Goal: Task Accomplishment & Management: Manage account settings

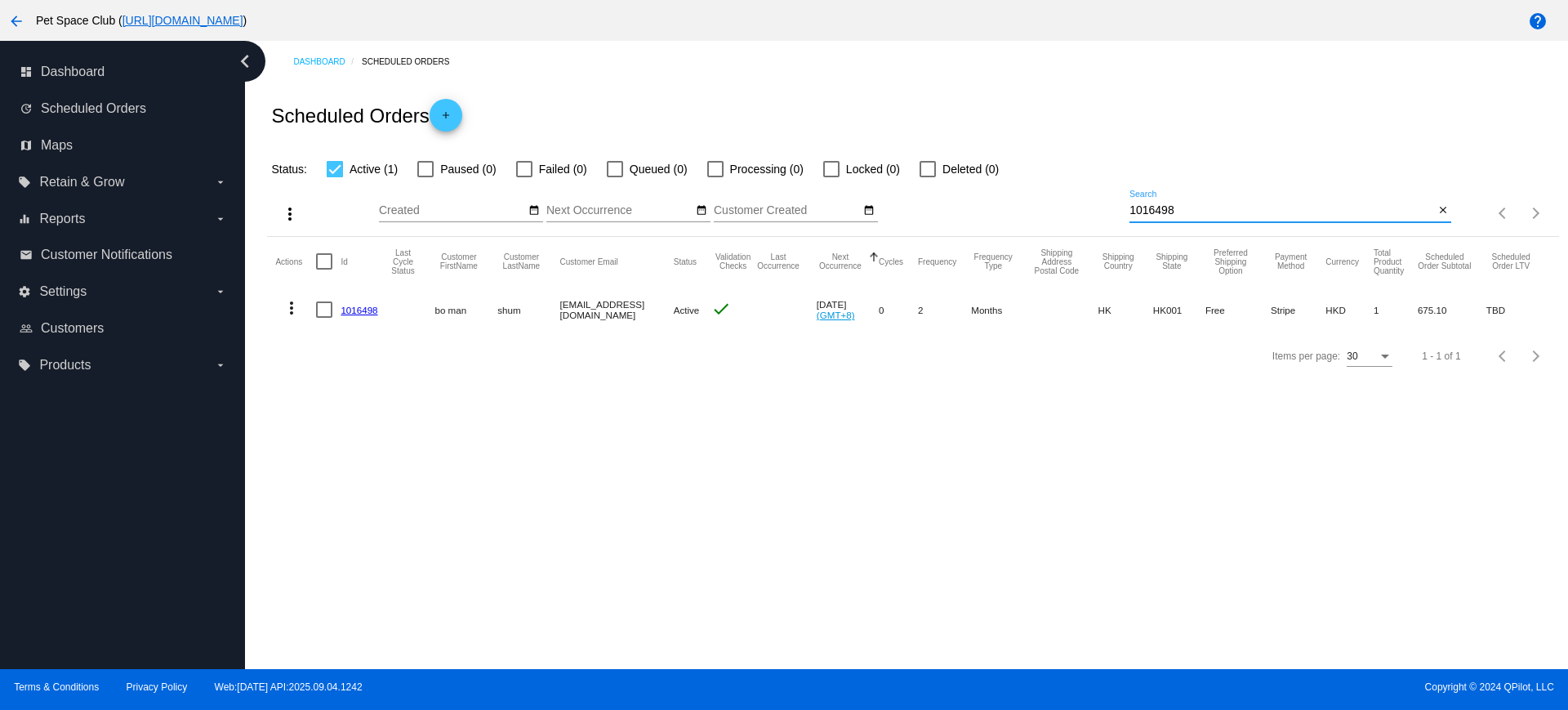
drag, startPoint x: 1176, startPoint y: 206, endPoint x: 1052, endPoint y: 207, distance: 124.0
click at [1052, 206] on div "more_vert Sep Jan Feb Mar Apr 1" at bounding box center [913, 208] width 1291 height 58
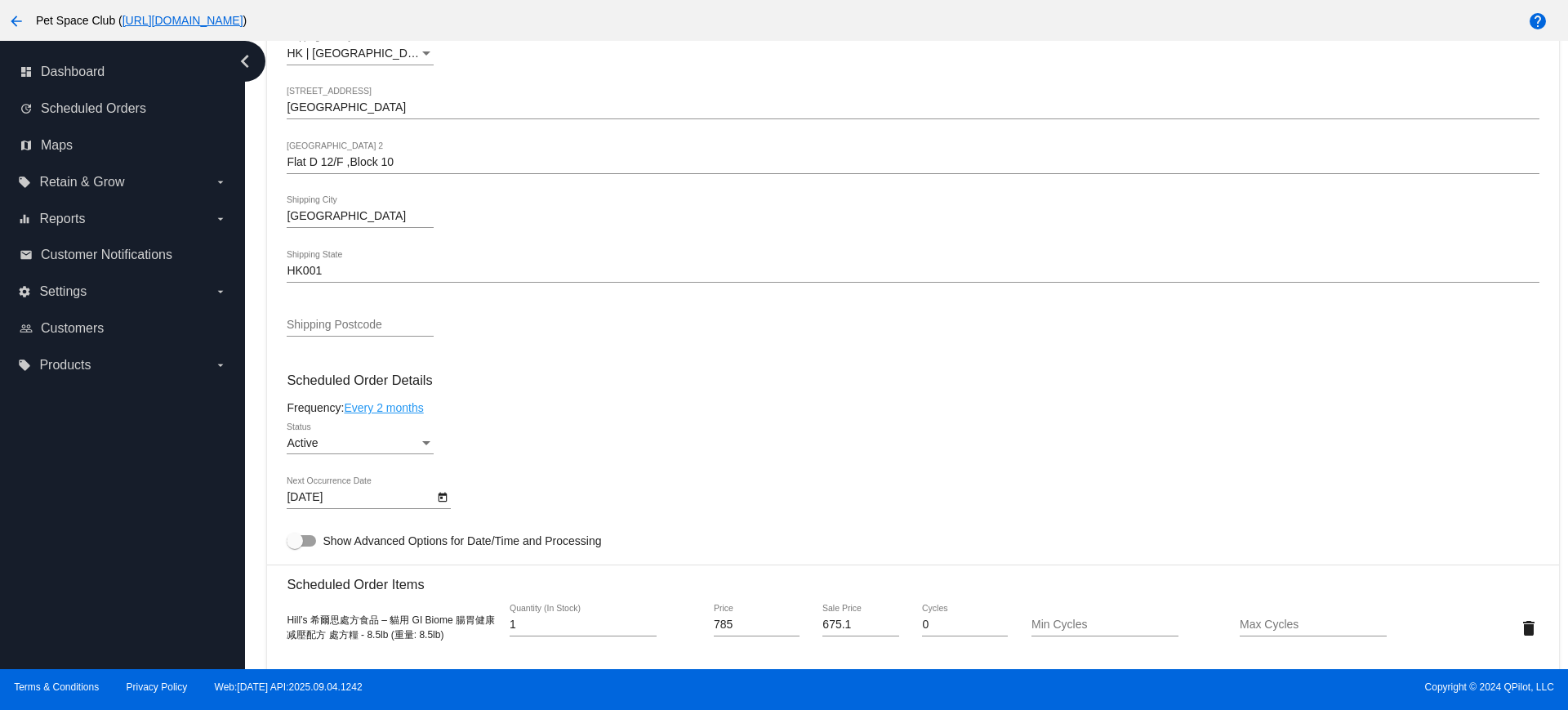
scroll to position [612, 0]
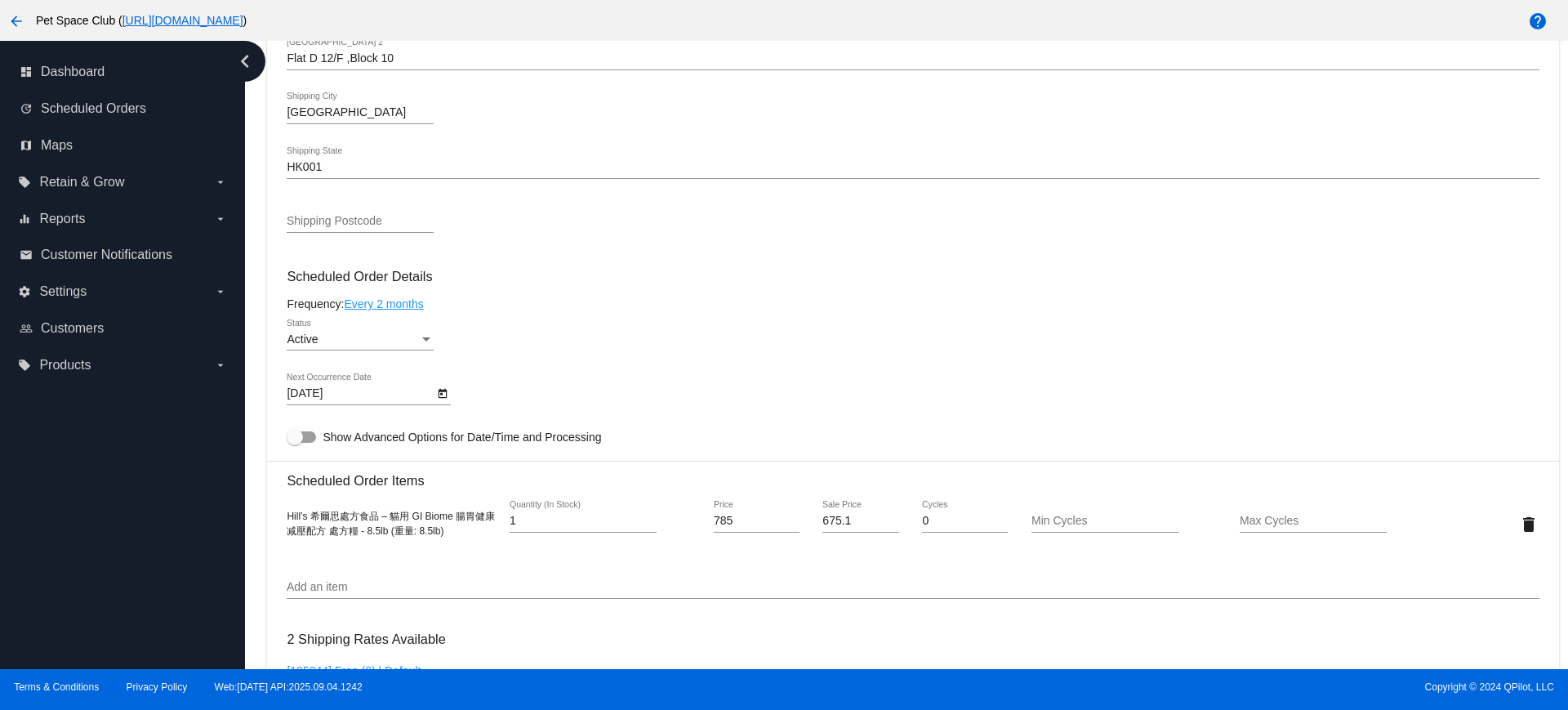
click at [404, 300] on link "Every 2 months" at bounding box center [384, 303] width 80 height 13
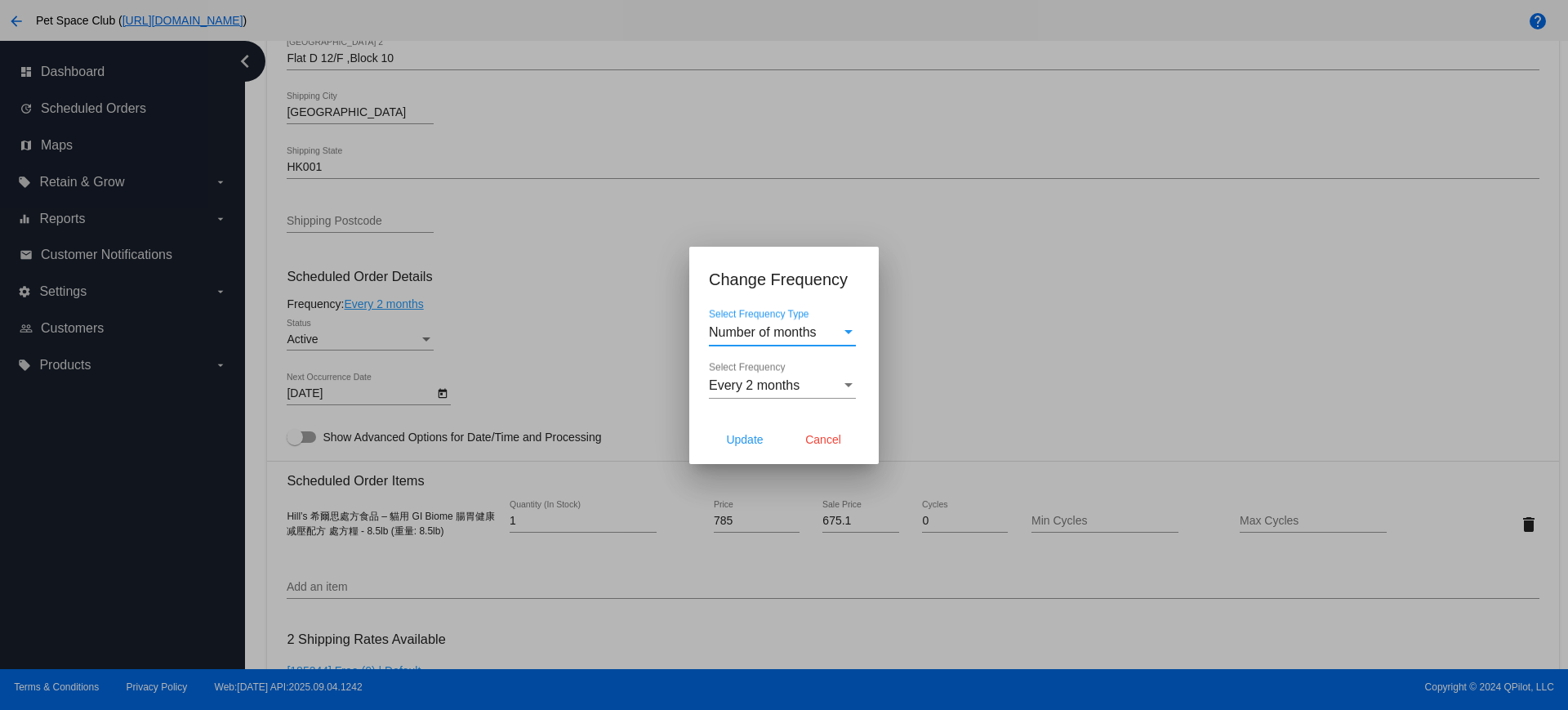
click at [844, 390] on div "Select Frequency" at bounding box center [848, 385] width 15 height 15
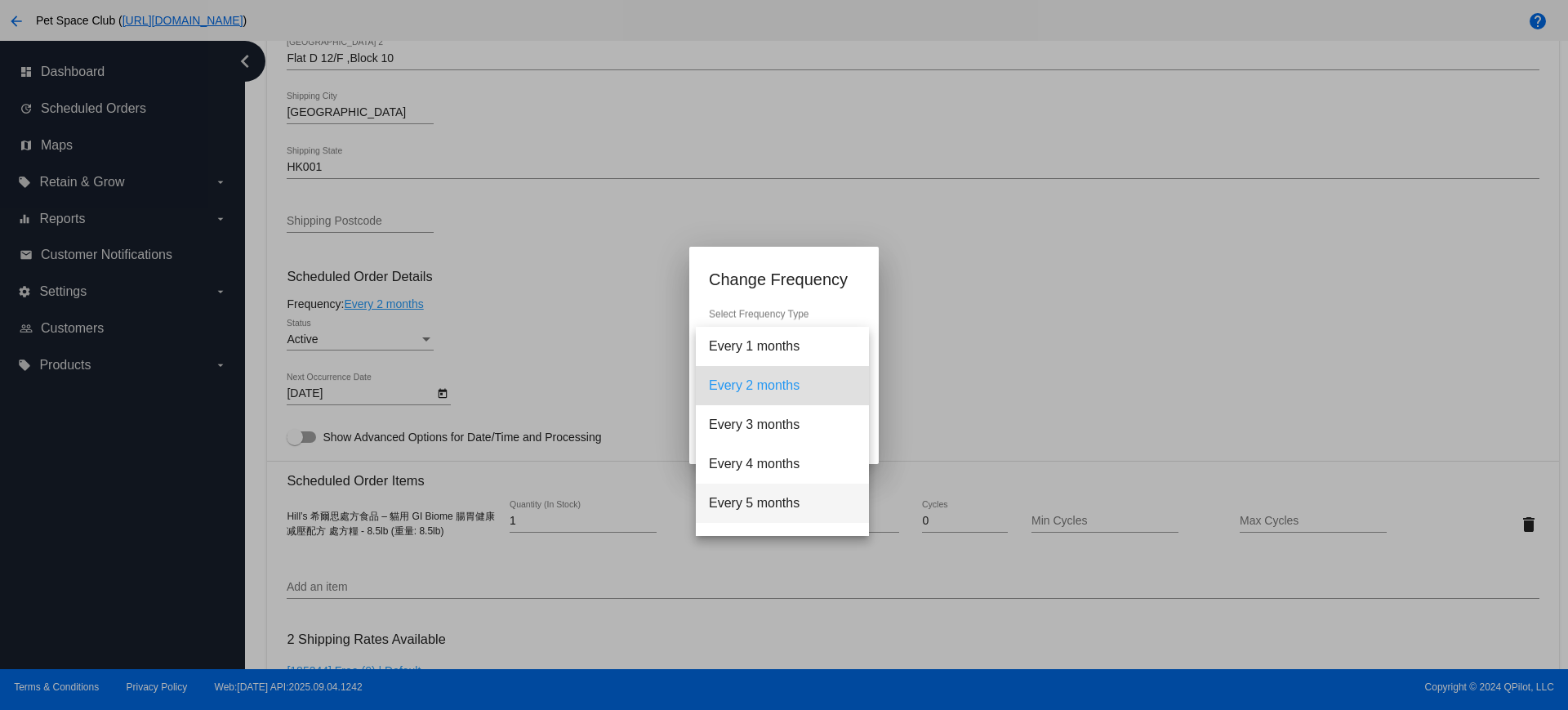
scroll to position [102, 0]
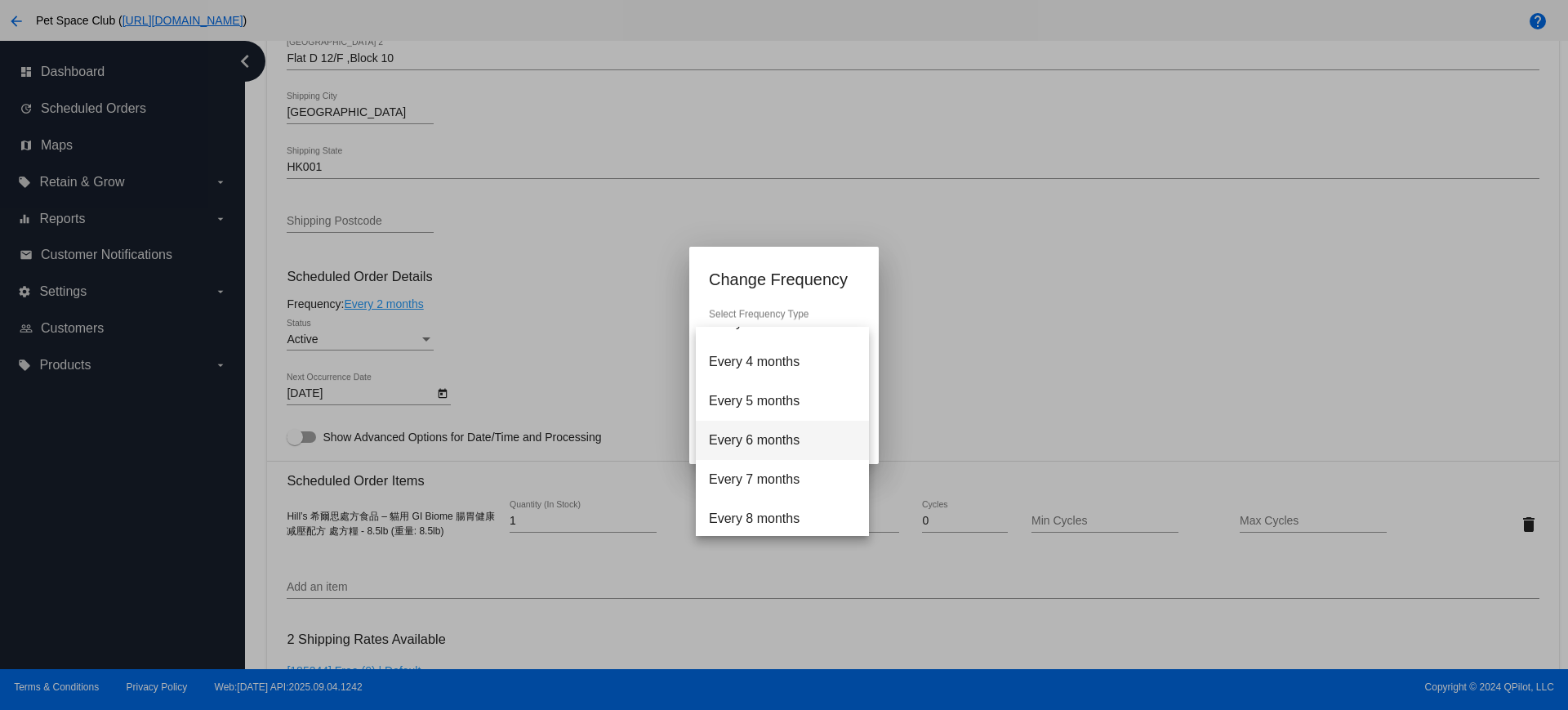
click at [773, 440] on span "Every 6 months" at bounding box center [783, 440] width 147 height 39
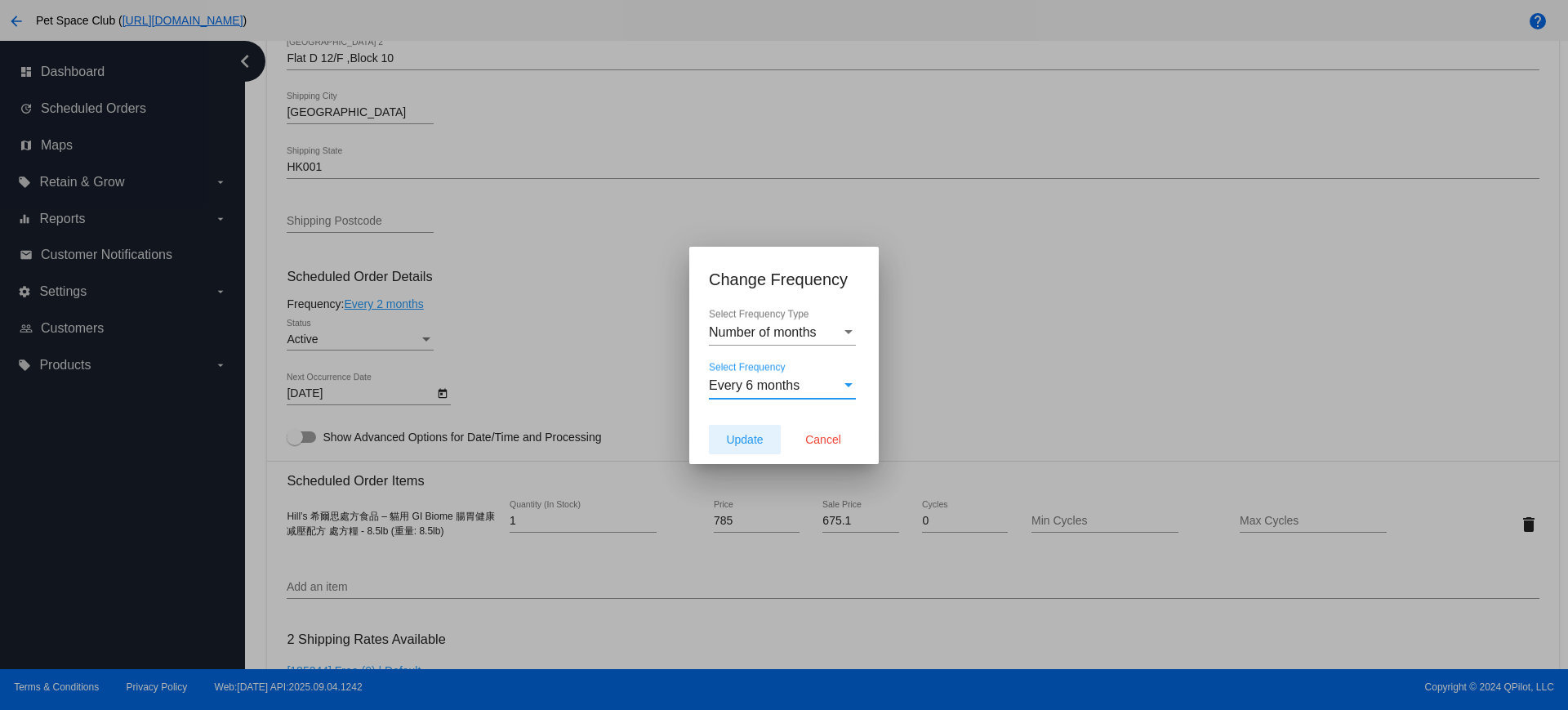
click at [736, 437] on span "Update" at bounding box center [744, 439] width 37 height 13
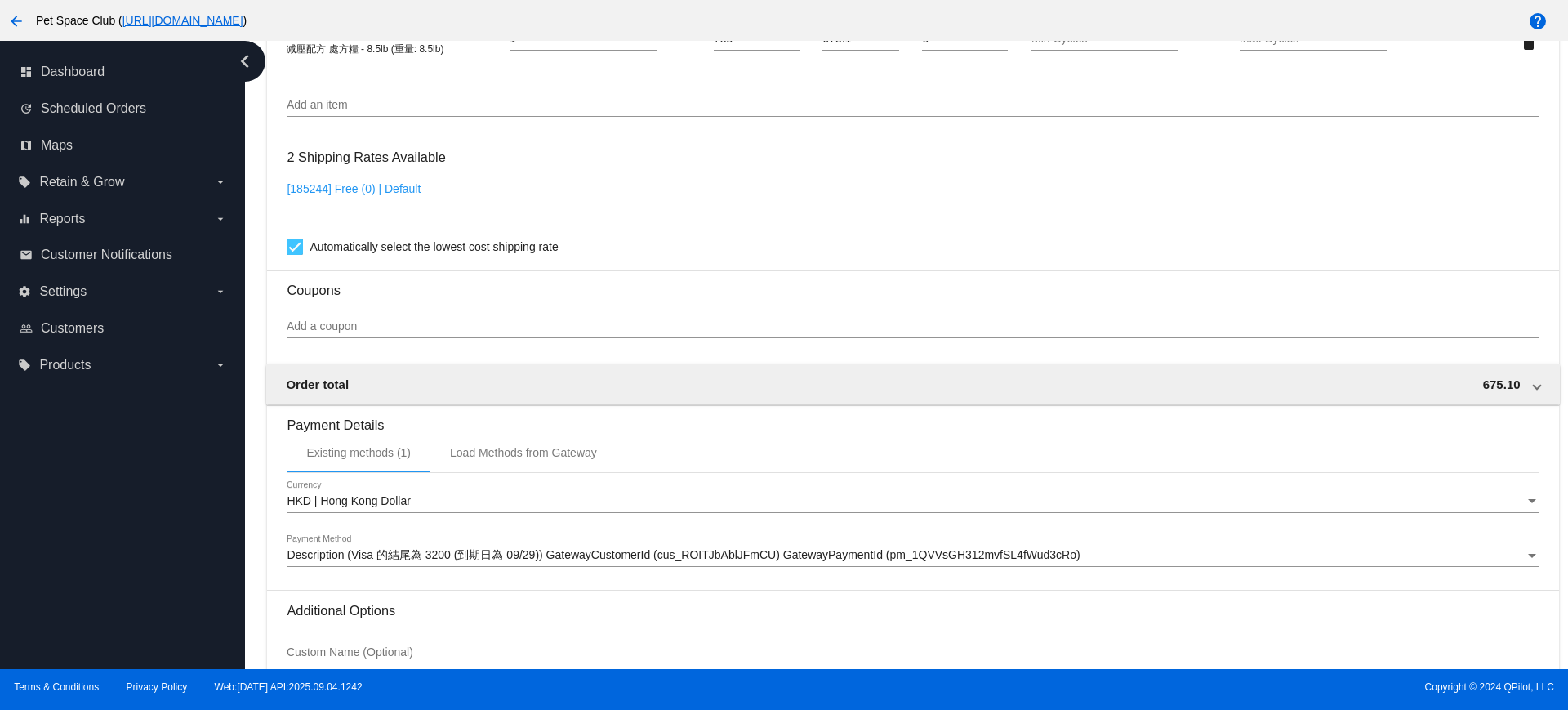
scroll to position [1226, 0]
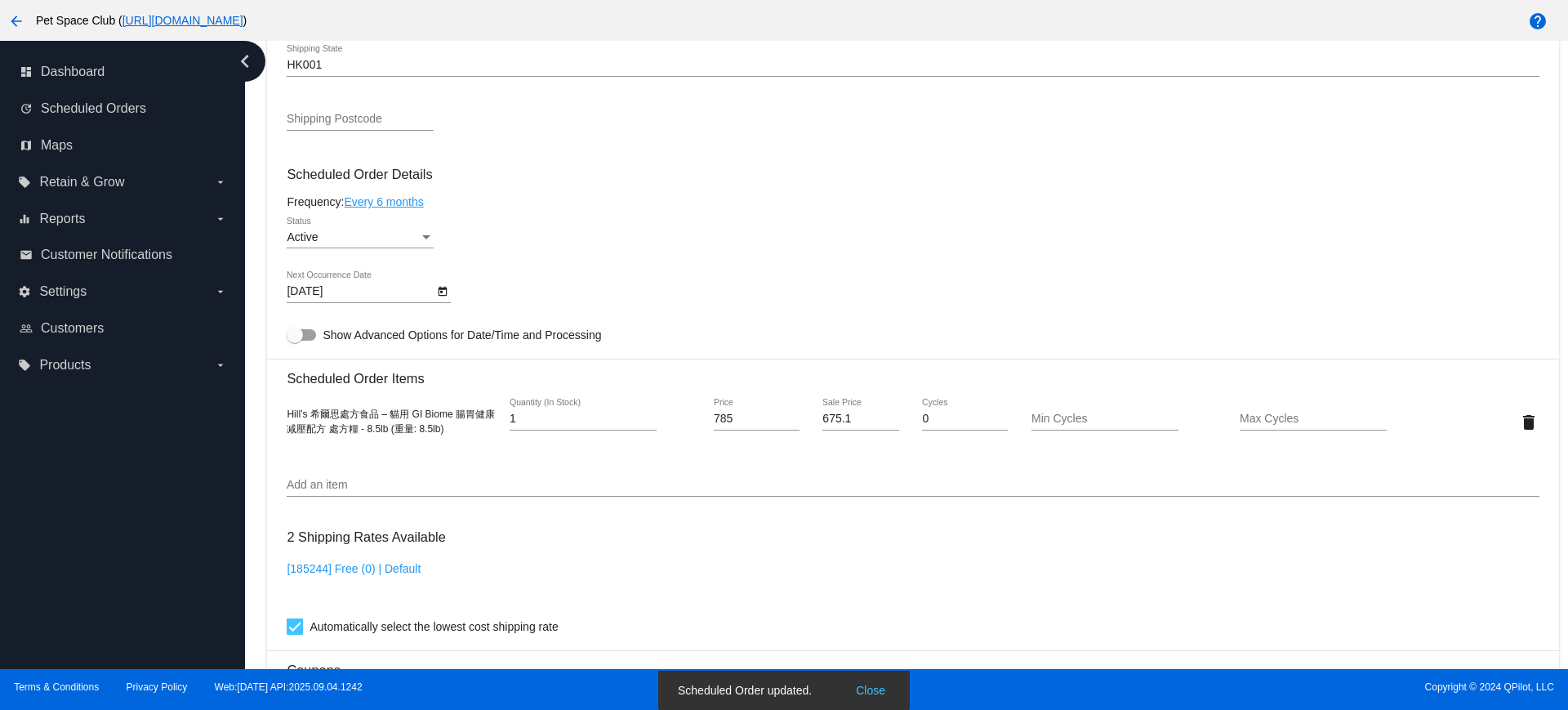
scroll to position [612, 0]
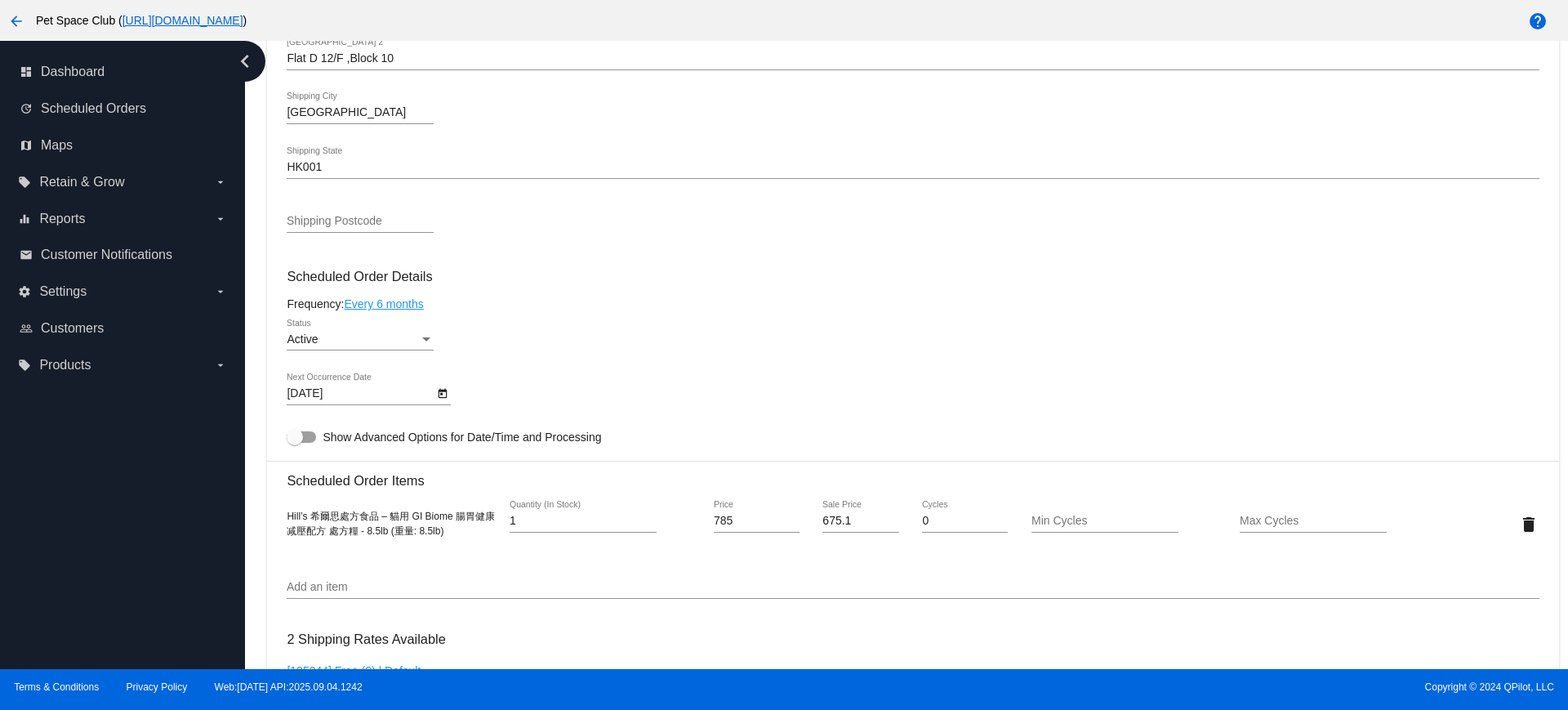
click at [100, 558] on div "dashboard Dashboard update Scheduled Orders map Maps local_offer Retain & Grow …" at bounding box center [122, 355] width 245 height 628
click at [115, 468] on div "dashboard Dashboard update Scheduled Orders map Maps local_offer Retain & Grow …" at bounding box center [122, 355] width 245 height 628
click at [445, 394] on icon "Open calendar" at bounding box center [442, 393] width 11 height 20
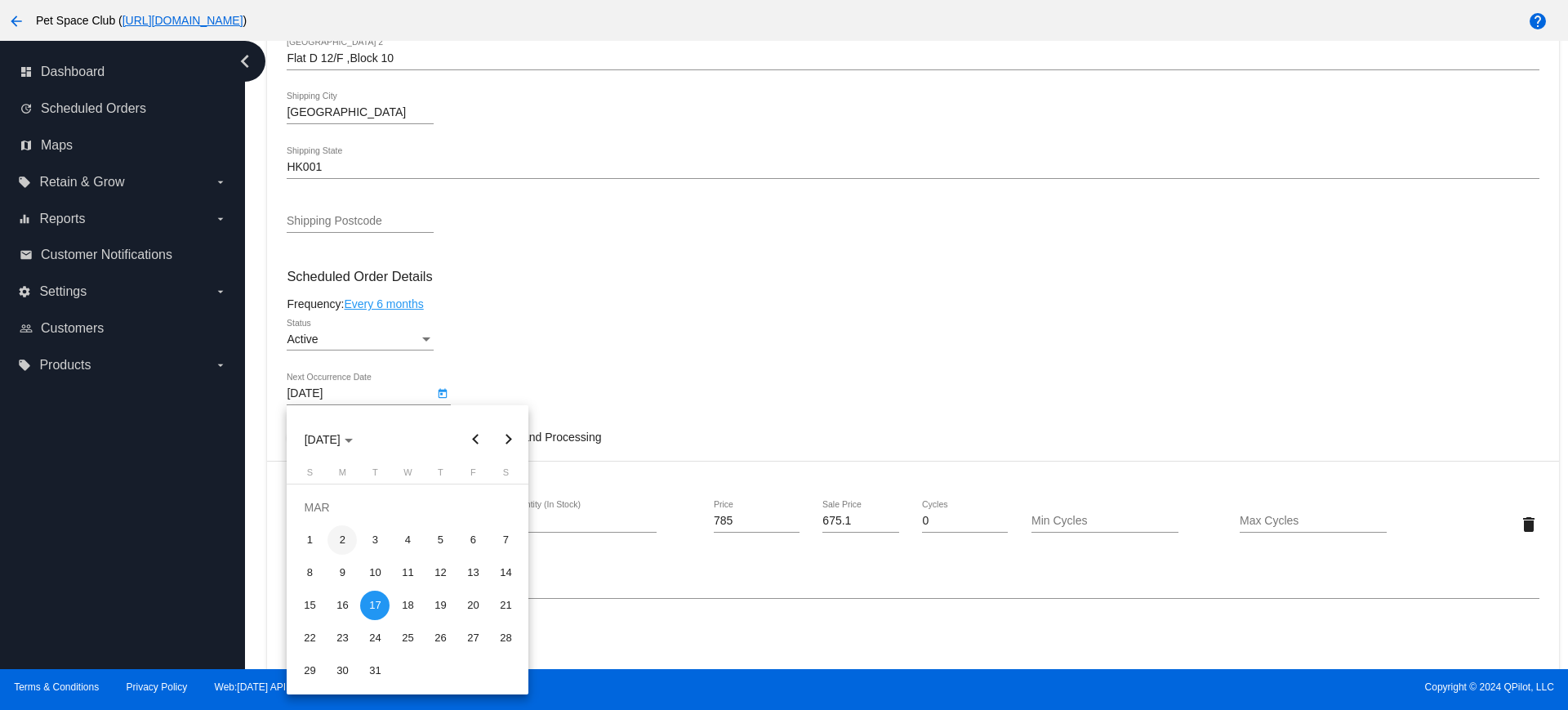
click at [355, 538] on div "2" at bounding box center [342, 540] width 29 height 29
type input "[DATE]"
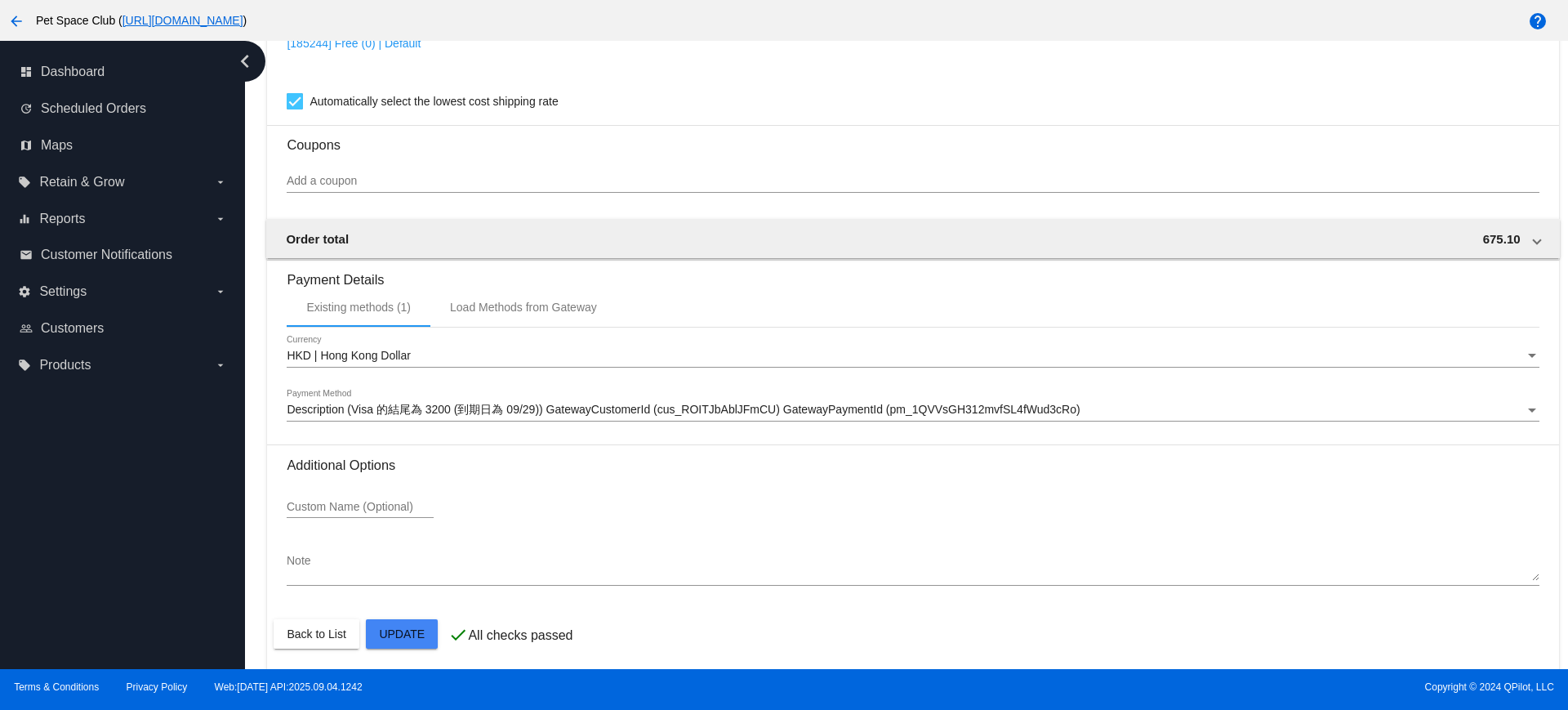
scroll to position [1245, 0]
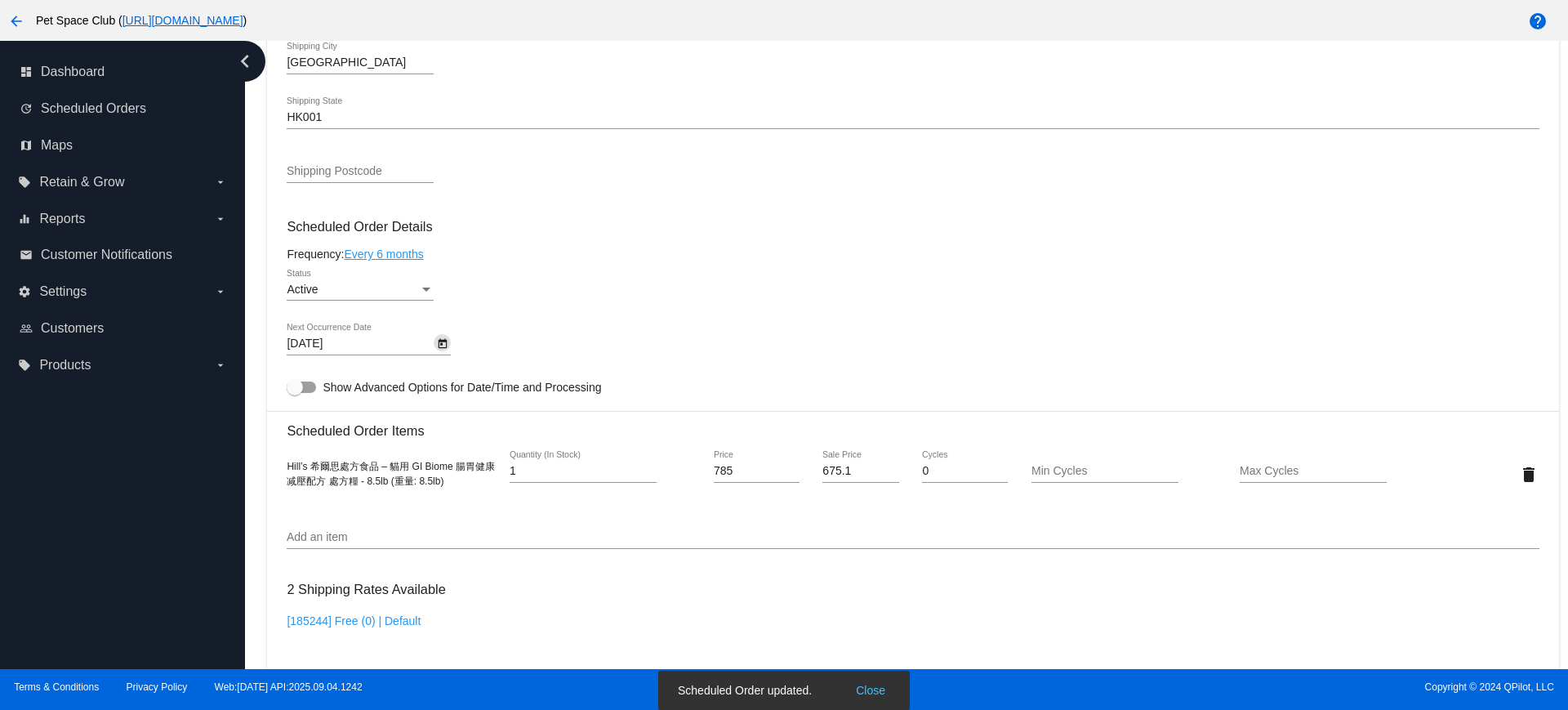
scroll to position [633, 0]
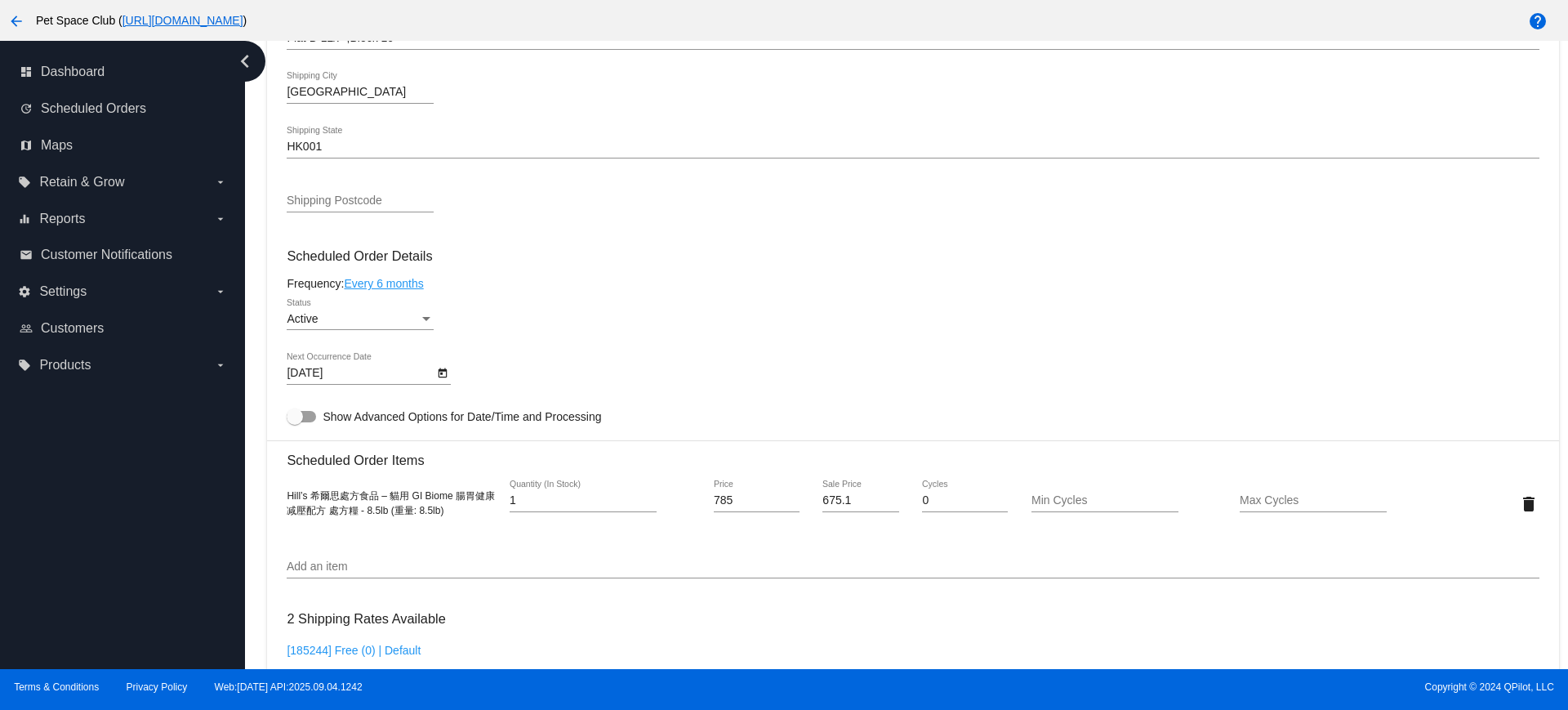
drag, startPoint x: 136, startPoint y: 447, endPoint x: 426, endPoint y: 387, distance: 296.1
click at [136, 448] on div "dashboard Dashboard update Scheduled Orders map Maps local_offer Retain & Grow …" at bounding box center [122, 355] width 245 height 628
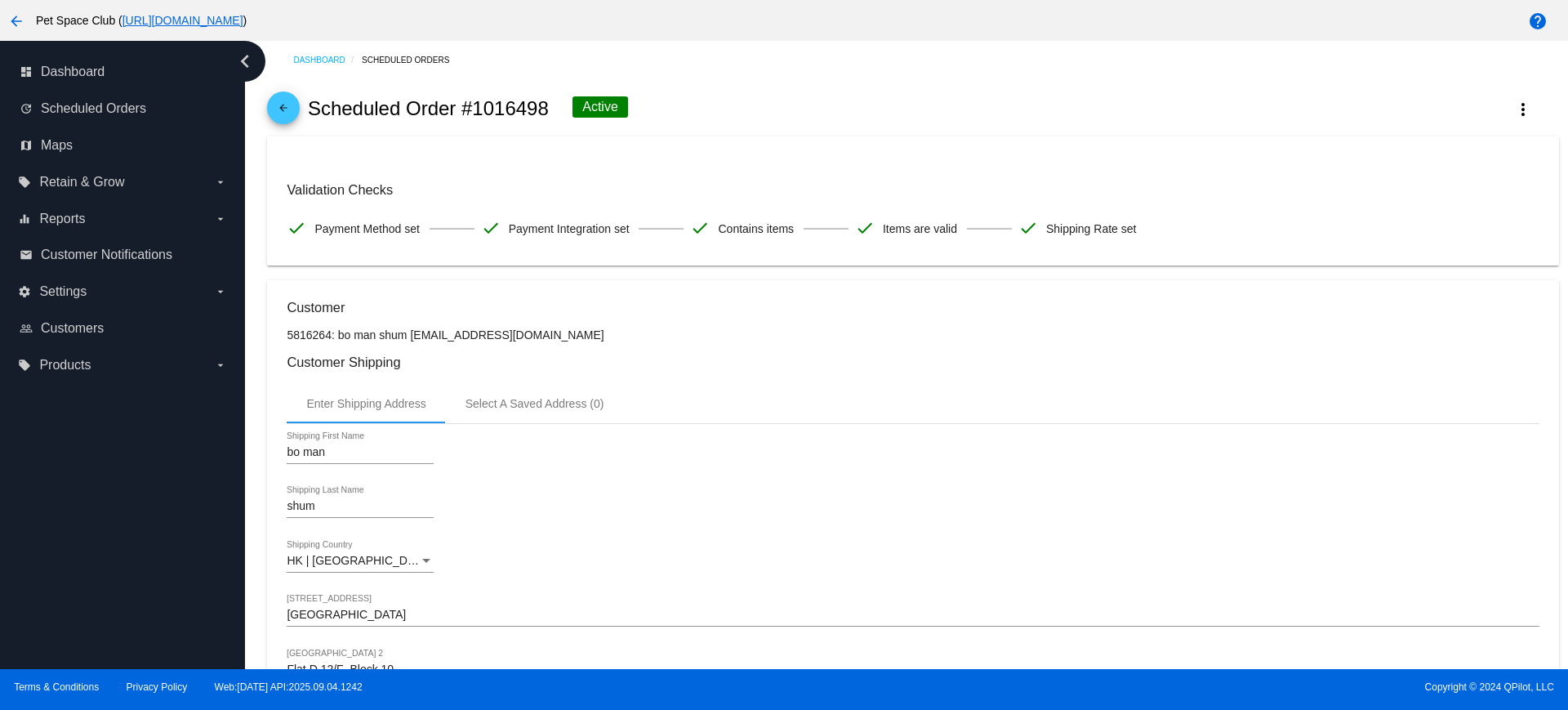
scroll to position [0, 0]
